Goal: Navigation & Orientation: Find specific page/section

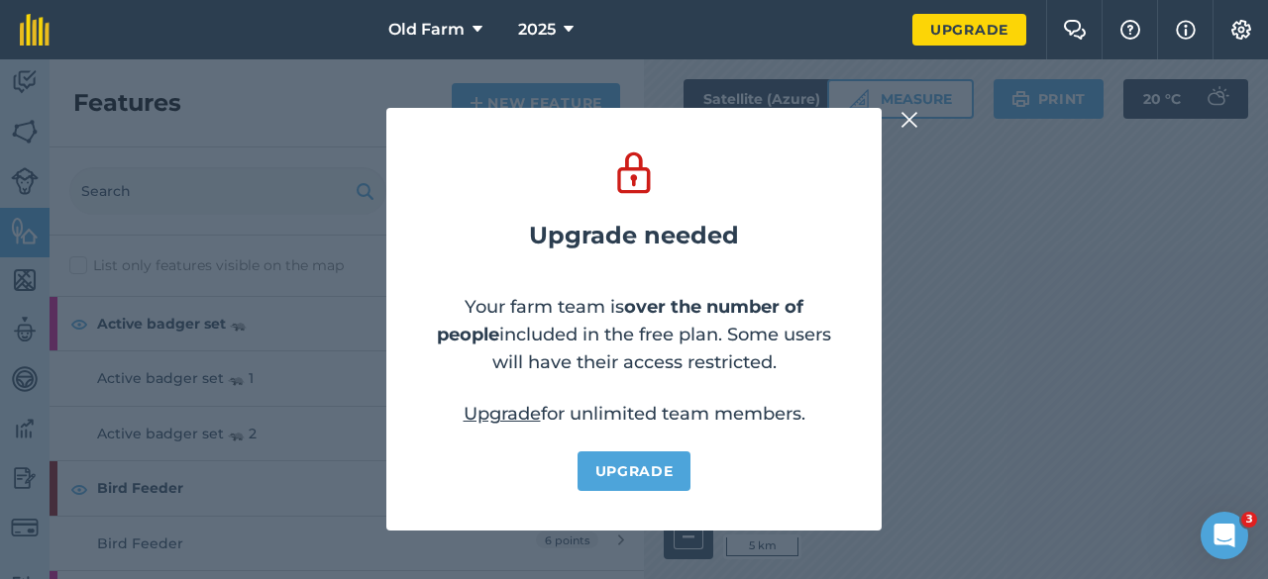
click at [914, 124] on img at bounding box center [909, 120] width 18 height 24
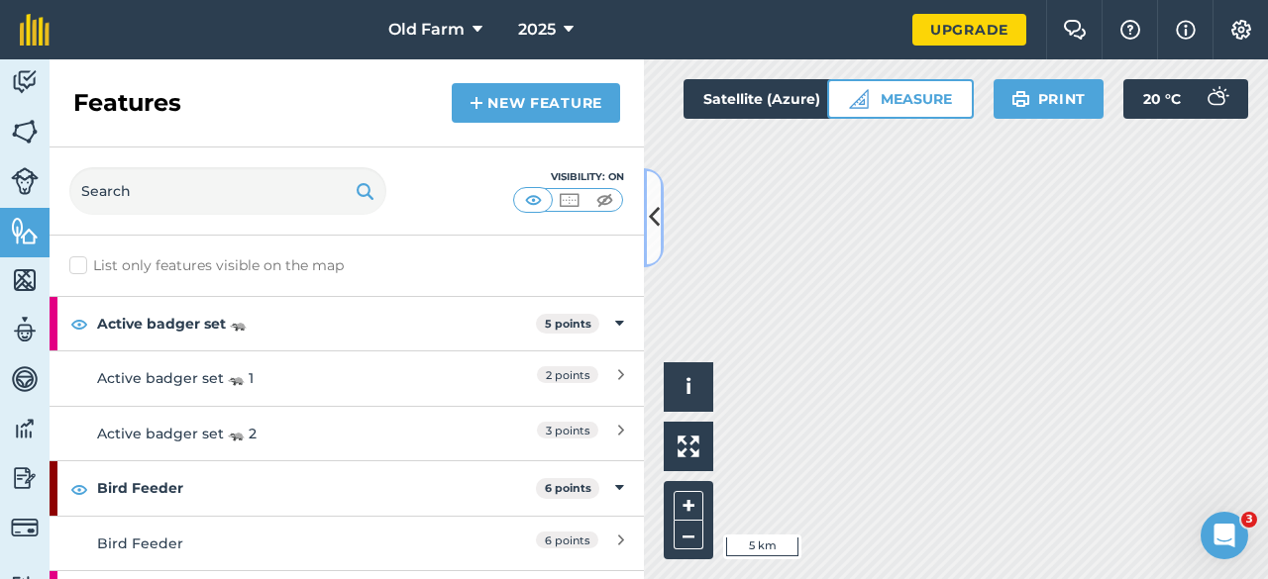
click at [653, 215] on icon at bounding box center [654, 217] width 11 height 35
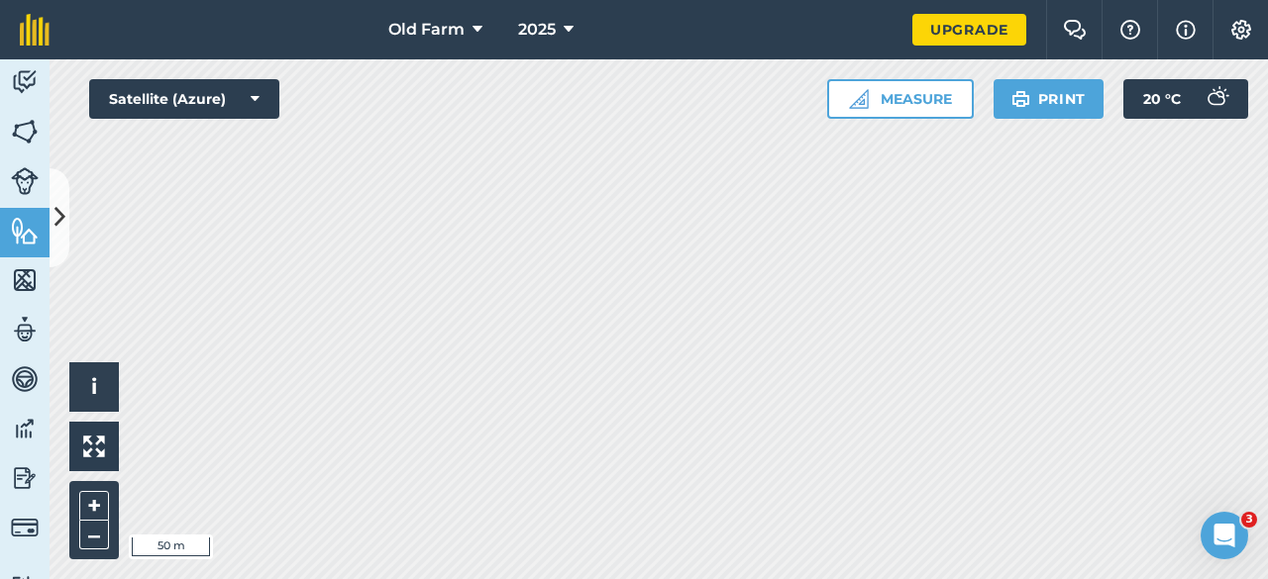
click at [464, 578] on html "Old Farm 2025 Upgrade Farm Chat Help Info Settings Map printing is not availabl…" at bounding box center [634, 289] width 1268 height 579
click at [517, 0] on html "Old Farm 2025 Upgrade Farm Chat Help Info Settings Map printing is not availabl…" at bounding box center [634, 289] width 1268 height 579
click at [435, 0] on html "Old Farm 2025 Upgrade Farm Chat Help Info Settings Map printing is not availabl…" at bounding box center [634, 289] width 1268 height 579
click at [389, 12] on div "Old Farm 2025 Upgrade Farm Chat Help Info Settings Map printing is not availabl…" at bounding box center [634, 289] width 1268 height 579
click at [0, 22] on div "Old Farm 2025 Upgrade Farm Chat Help Info Settings Map printing is not availabl…" at bounding box center [634, 289] width 1268 height 579
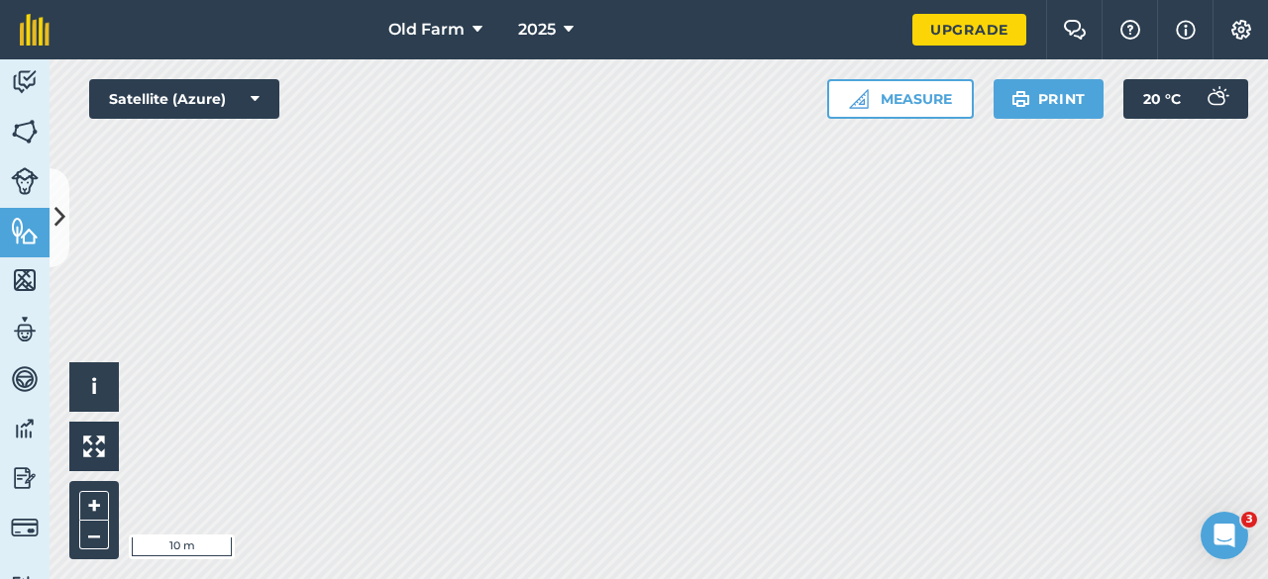
click at [1108, 578] on html "Old Farm 2025 Upgrade Farm Chat Help Info Settings Map printing is not availabl…" at bounding box center [634, 289] width 1268 height 579
click at [837, 578] on html "Old Farm 2025 Upgrade Farm Chat Help Info Settings Map printing is not availabl…" at bounding box center [634, 289] width 1268 height 579
click at [580, 578] on html "Old Farm 2025 Upgrade Farm Chat Help Info Settings Map printing is not availabl…" at bounding box center [634, 289] width 1268 height 579
click at [644, 20] on div "Old Farm 2025 Upgrade Farm Chat Help Info Settings Map printing is not availabl…" at bounding box center [634, 289] width 1268 height 579
